Goal: Task Accomplishment & Management: Manage account settings

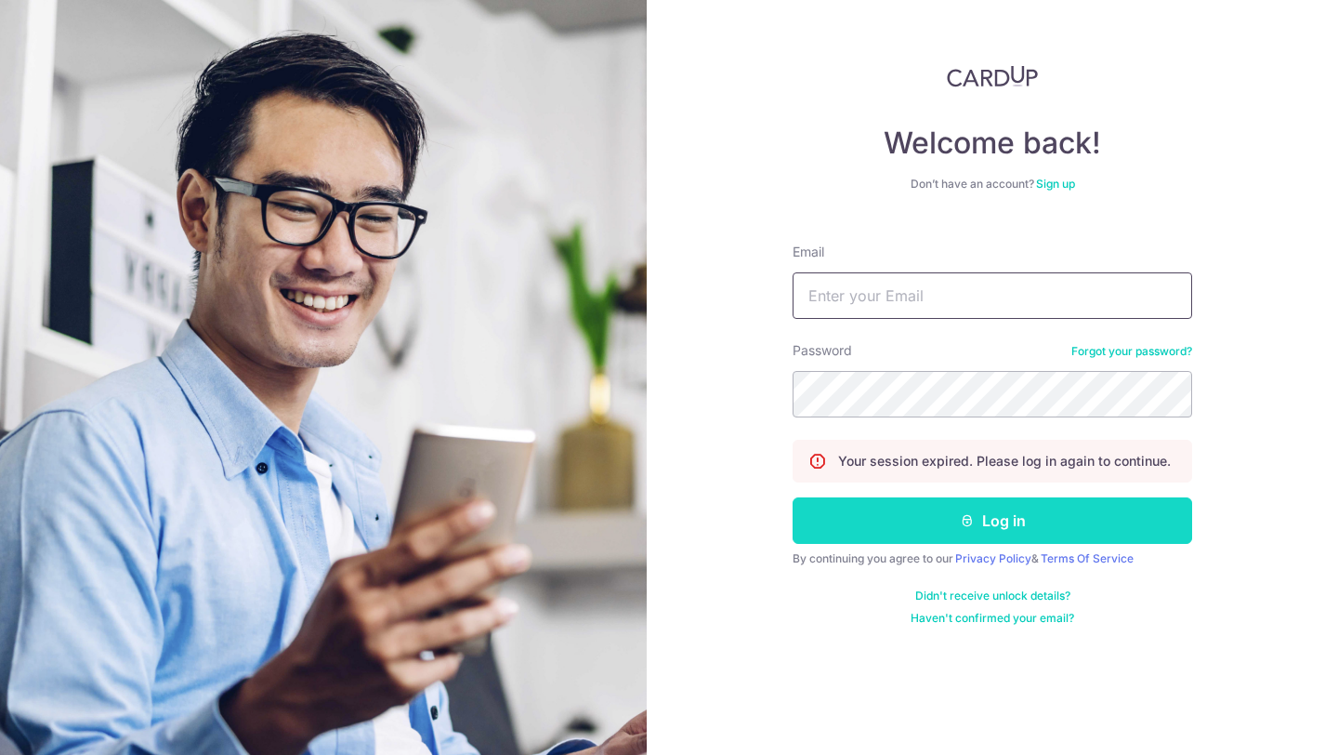
type input "[EMAIL_ADDRESS][DOMAIN_NAME]"
click at [905, 543] on button "Log in" at bounding box center [993, 520] width 400 height 46
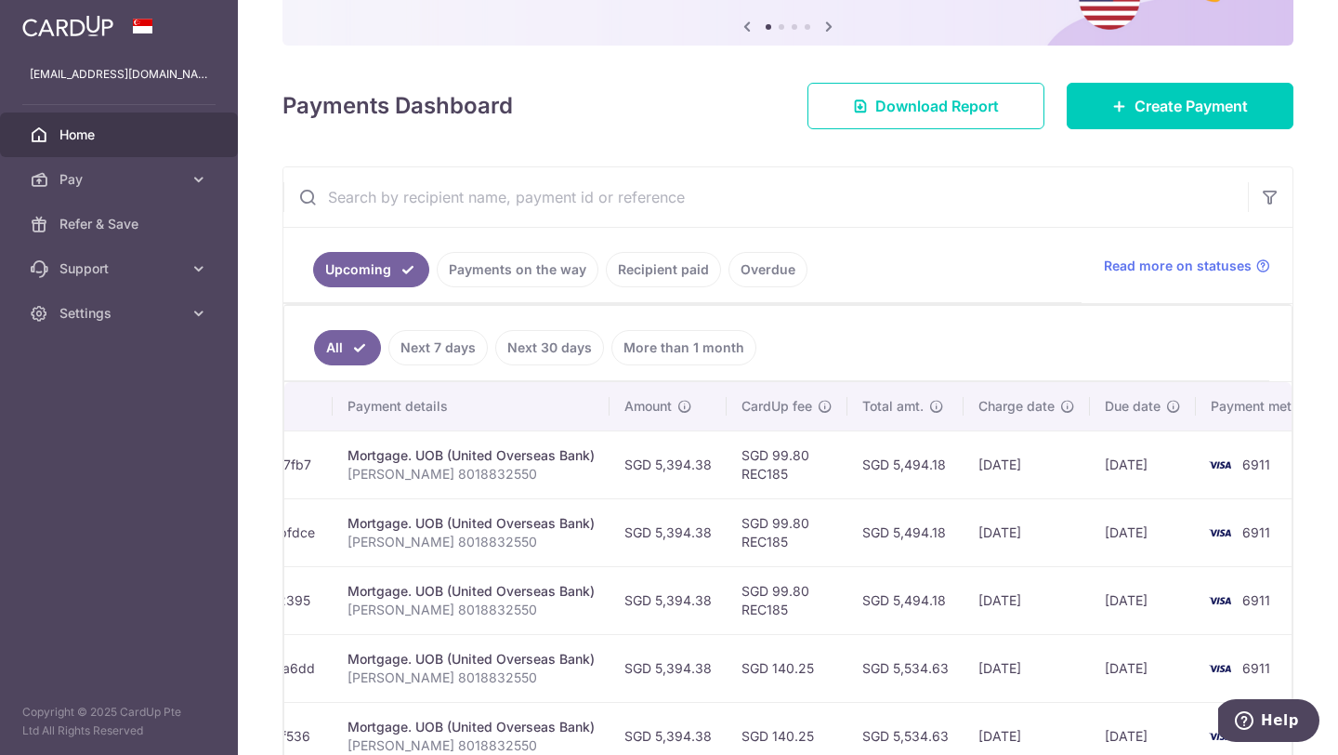
scroll to position [0, 365]
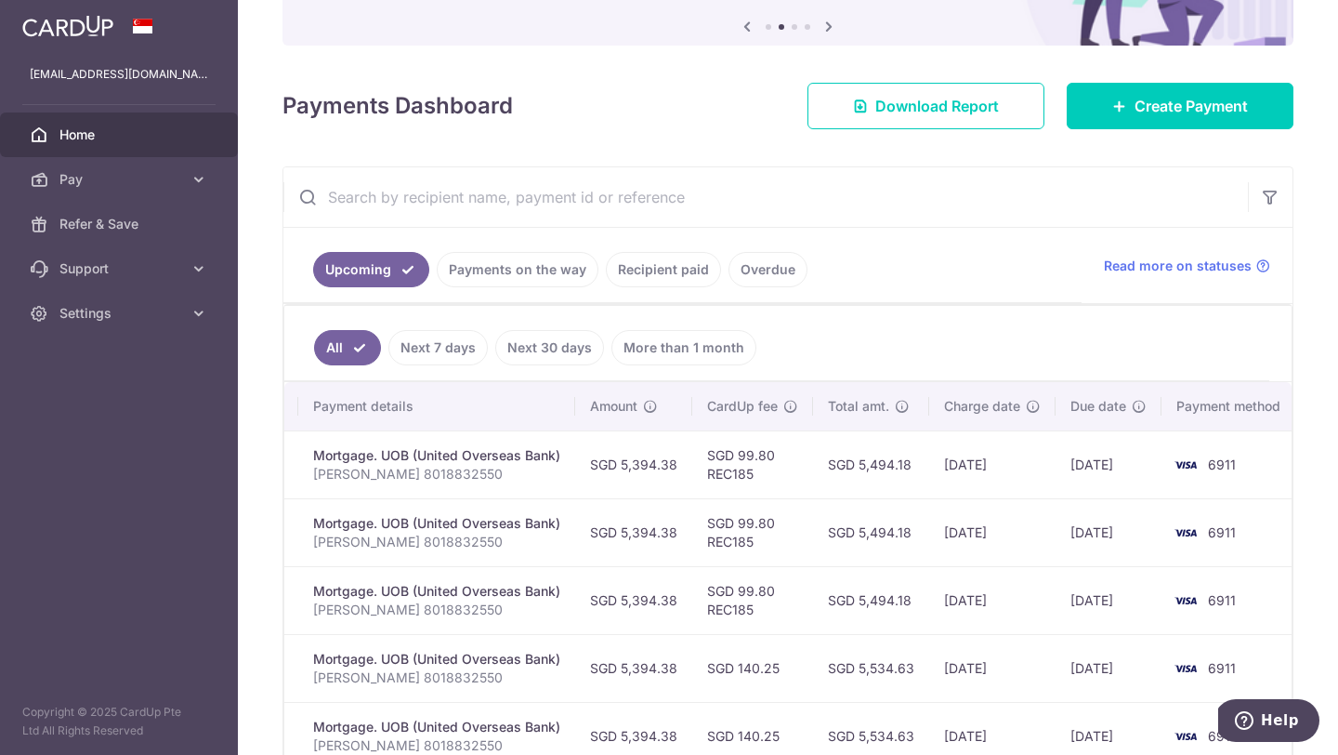
click at [487, 274] on link "Payments on the way" at bounding box center [518, 269] width 162 height 35
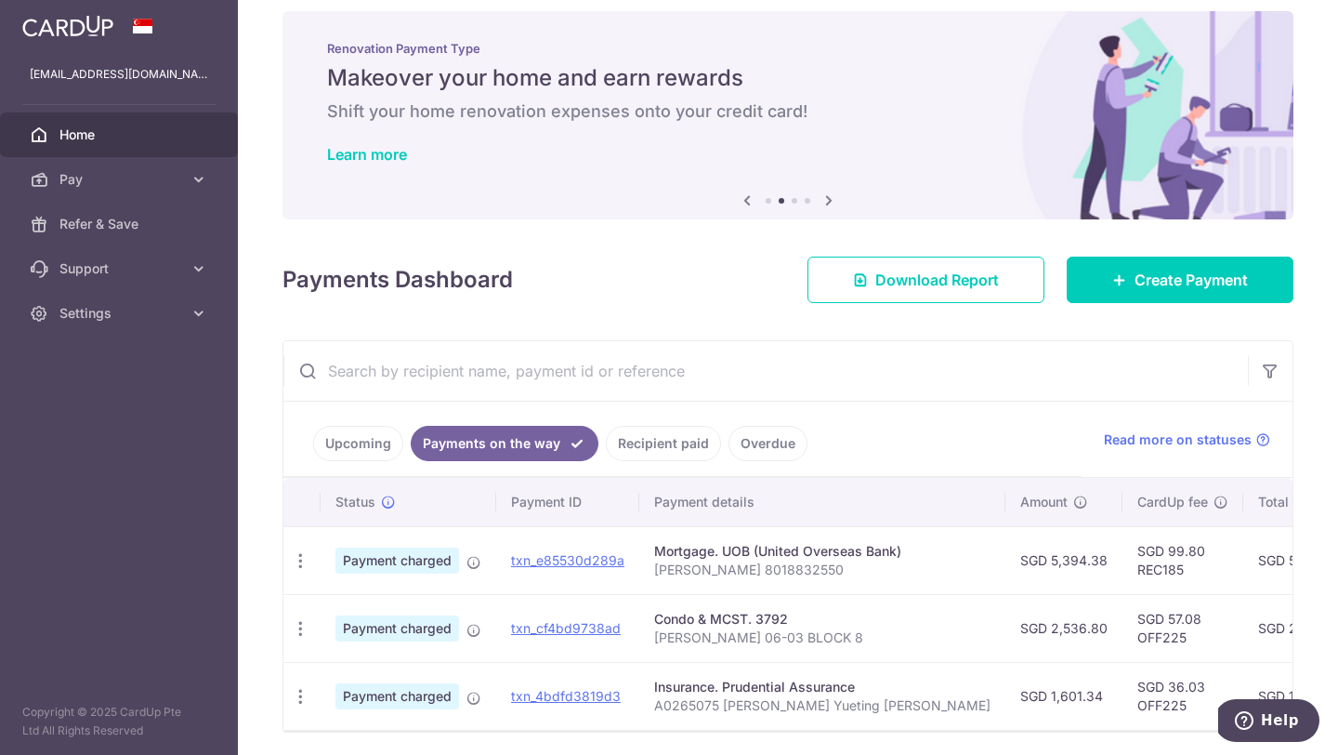
scroll to position [84, 0]
